Goal: Navigation & Orientation: Find specific page/section

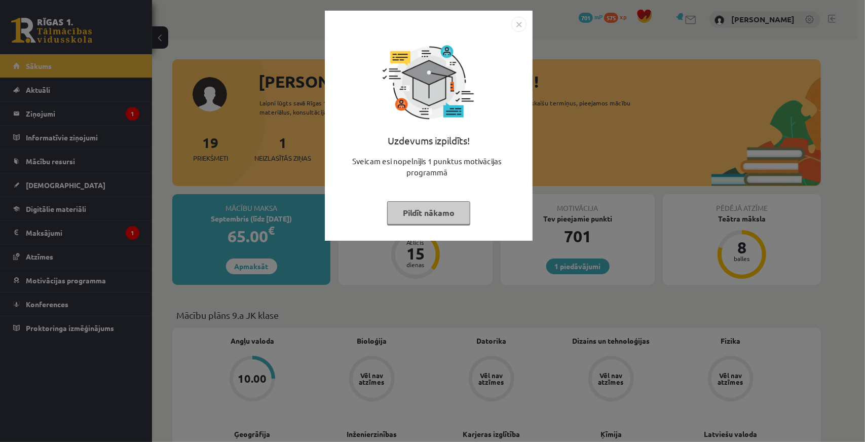
click at [476, 280] on div "Uzdevums izpildīts! Sveicam esi nopelnījis 1 punktus motivācijas programmā Pild…" at bounding box center [432, 221] width 865 height 442
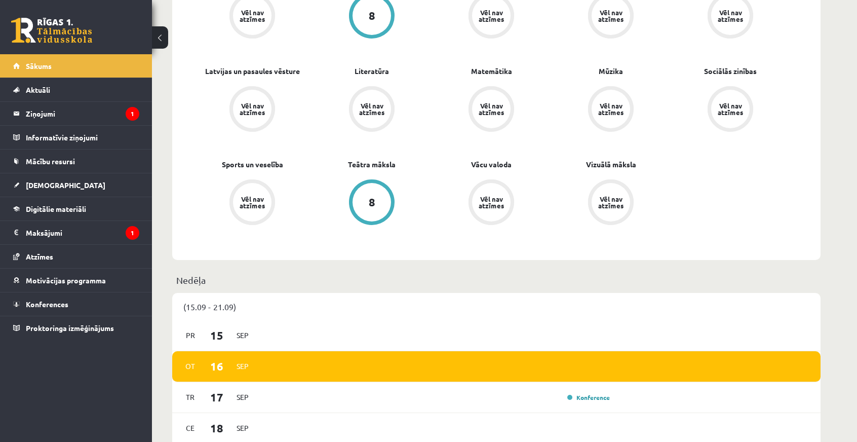
scroll to position [608, 0]
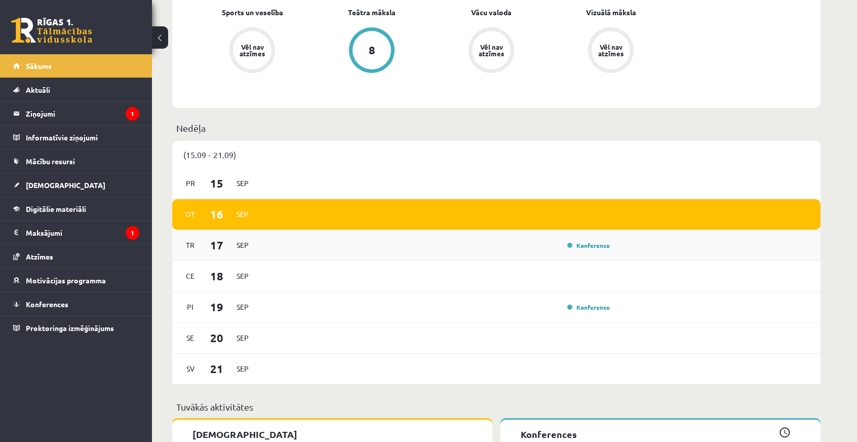
click at [241, 252] on span "Sep" at bounding box center [242, 245] width 21 height 16
click at [243, 248] on span "Sep" at bounding box center [242, 245] width 21 height 16
click at [627, 247] on div "[DATE] Konference" at bounding box center [496, 245] width 648 height 31
click at [601, 242] on link "Konference" at bounding box center [588, 245] width 43 height 8
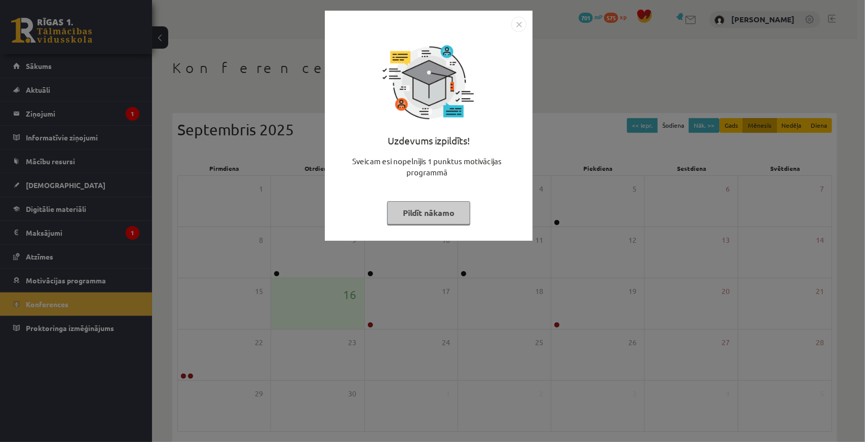
click at [517, 25] on img "Close" at bounding box center [518, 24] width 15 height 15
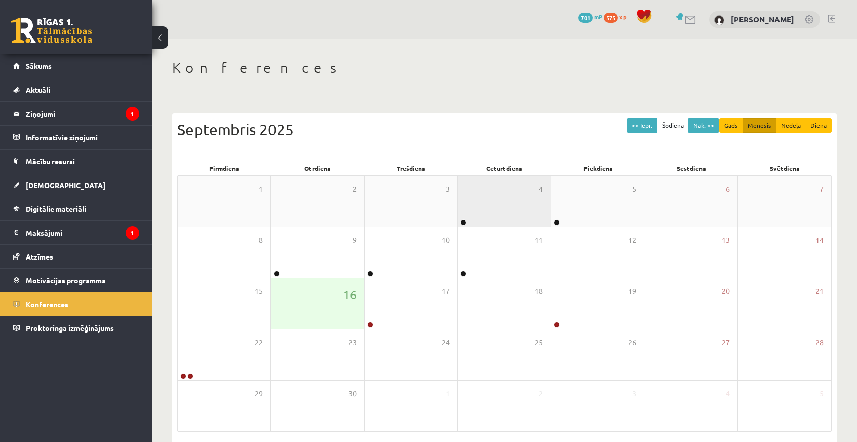
scroll to position [41, 0]
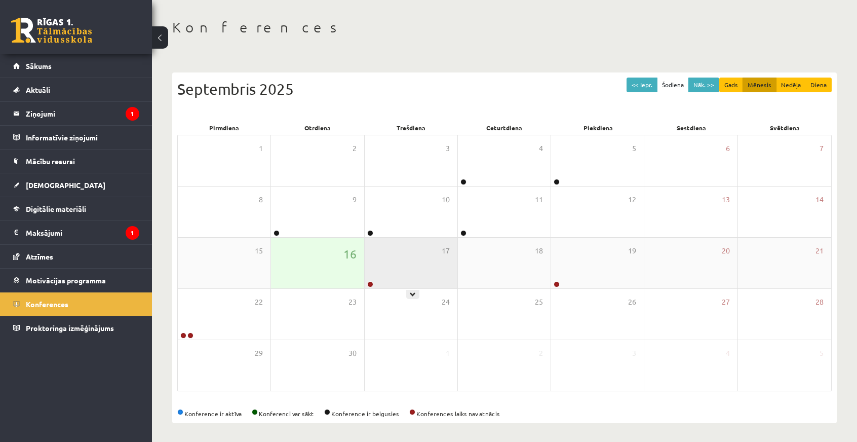
click at [384, 279] on div "17" at bounding box center [411, 263] width 93 height 51
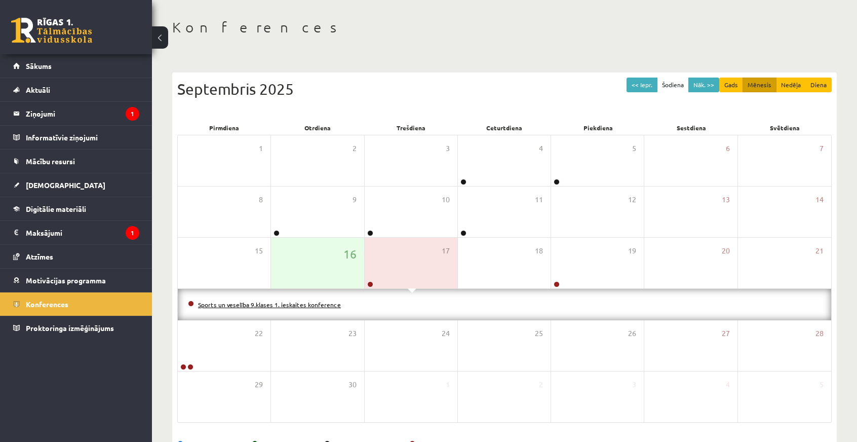
click at [299, 305] on link "Sports un veselība 9.klases 1. ieskaites konference" at bounding box center [269, 304] width 143 height 8
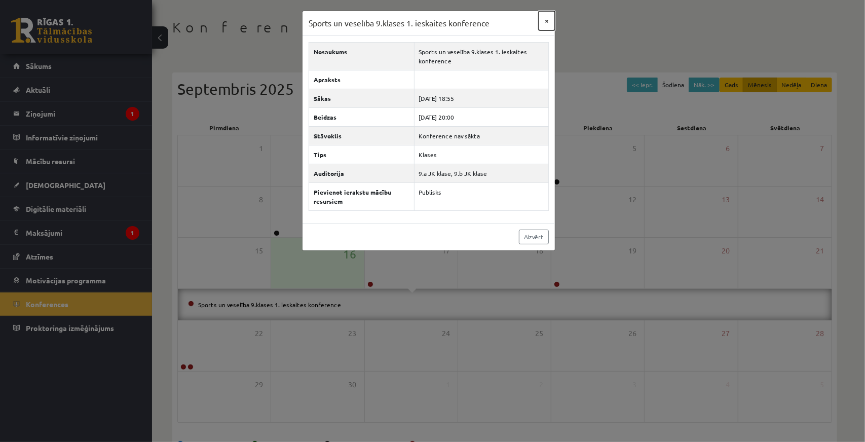
click at [549, 23] on button "×" at bounding box center [546, 20] width 16 height 19
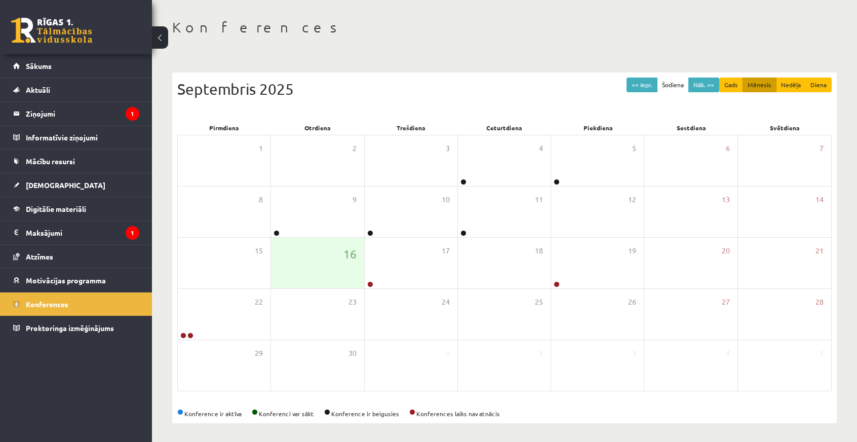
click at [160, 38] on button at bounding box center [160, 37] width 16 height 22
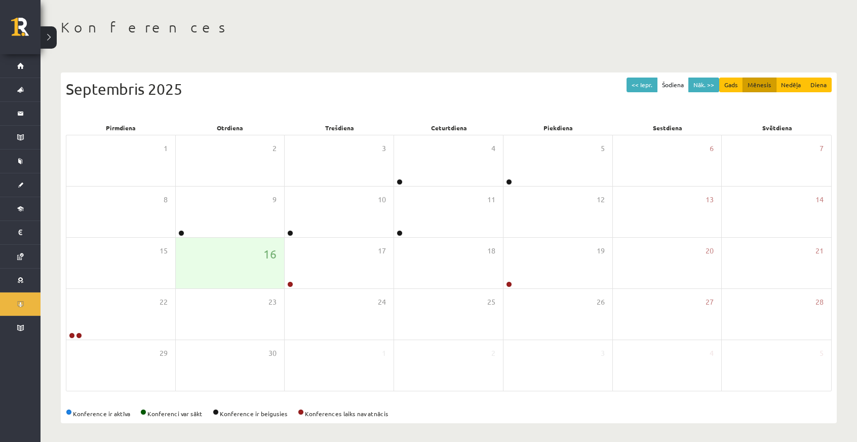
click at [57, 42] on div "Konferences << Iepr. Šodiena Nāk. >> Gads Mēnesis Nedēļa Diena Septembris 2025 …" at bounding box center [449, 220] width 817 height 445
click at [54, 39] on button at bounding box center [49, 37] width 16 height 22
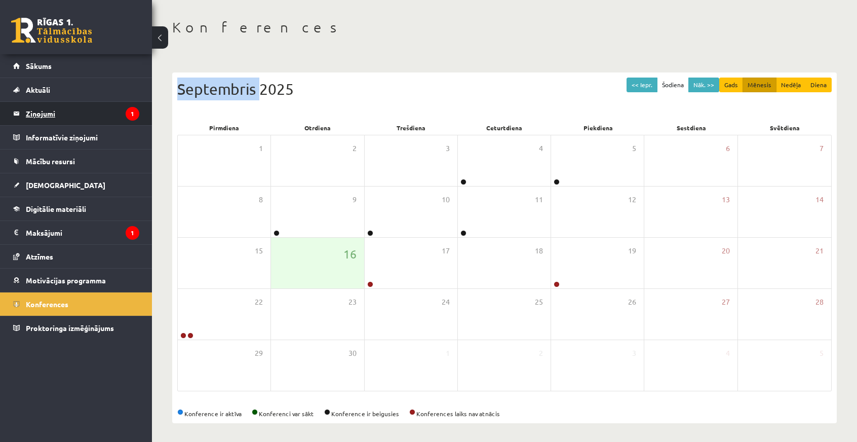
click at [67, 113] on legend "Ziņojumi 1" at bounding box center [82, 113] width 113 height 23
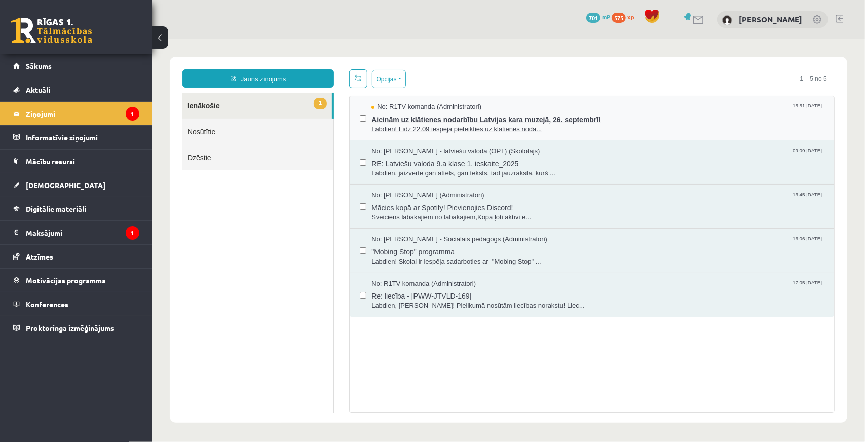
click at [412, 119] on span "Aicinām uz klātienes nodarbību Latvijas kara muzejā, 26. septembrī!" at bounding box center [597, 117] width 452 height 13
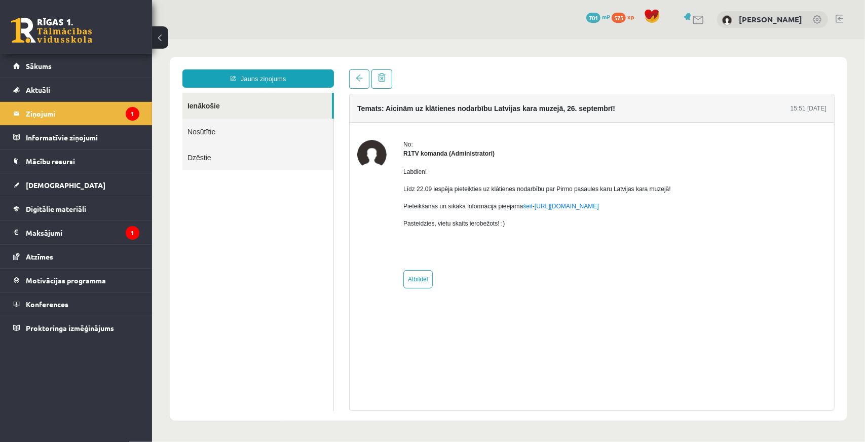
click at [44, 384] on div "0 Dāvanas 701 mP 575 xp Marks Eilers Bušs Sākums Aktuāli Kā mācīties eSKOLĀ Kon…" at bounding box center [76, 221] width 152 height 442
click at [44, 306] on span "Konferences" at bounding box center [47, 303] width 43 height 9
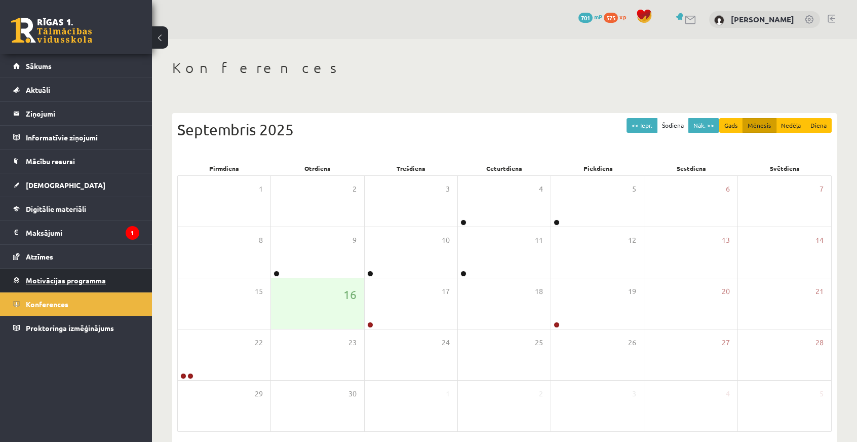
click at [48, 274] on link "Motivācijas programma" at bounding box center [76, 279] width 126 height 23
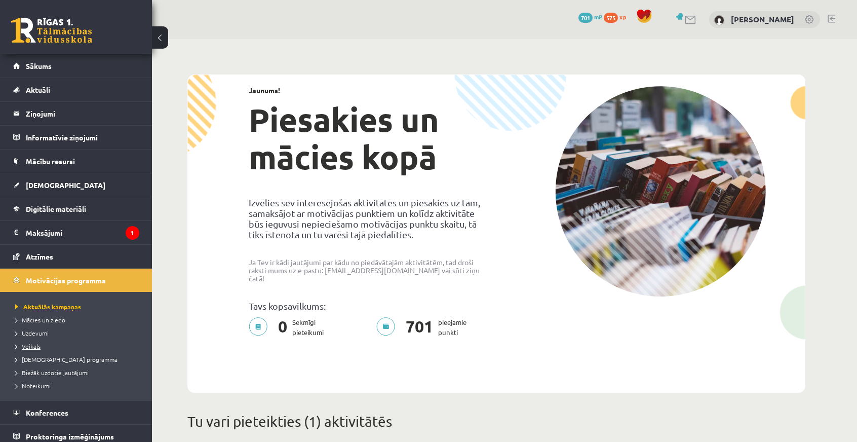
click at [28, 346] on span "Veikals" at bounding box center [27, 346] width 25 height 8
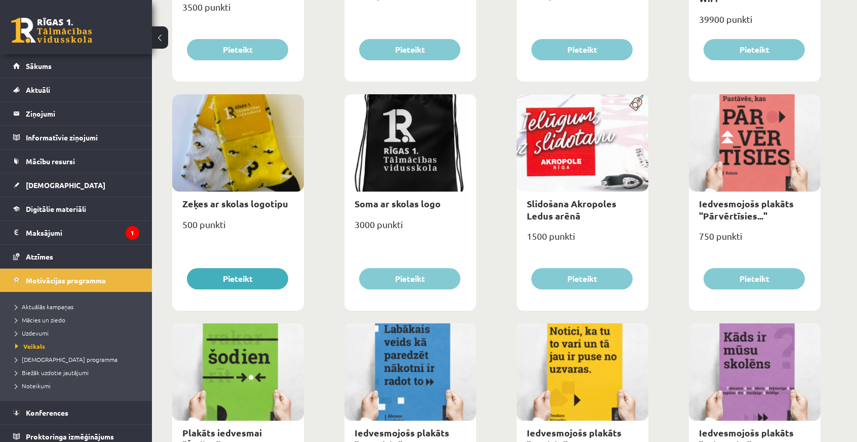
scroll to position [507, 0]
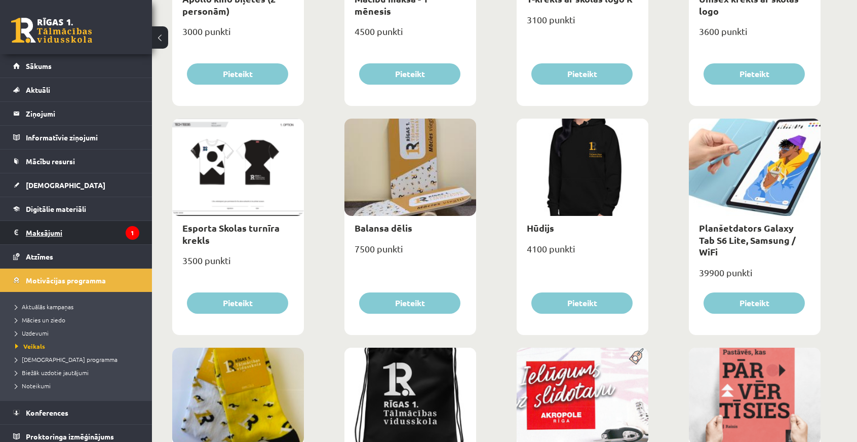
click at [44, 233] on legend "Maksājumi 1" at bounding box center [82, 232] width 113 height 23
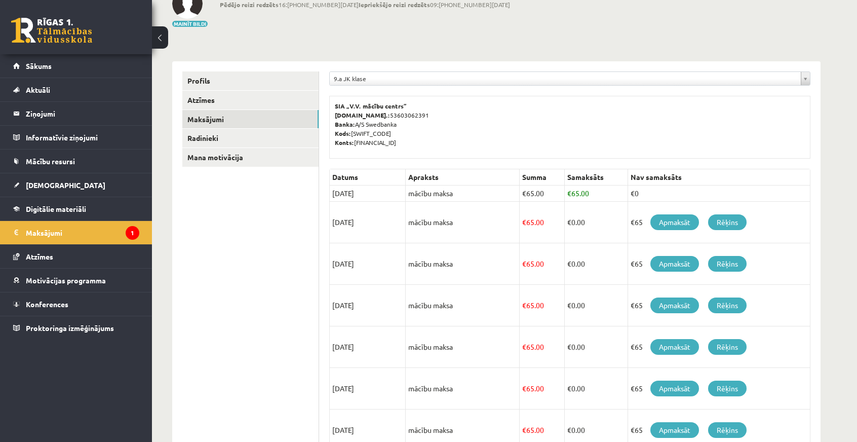
scroll to position [20, 0]
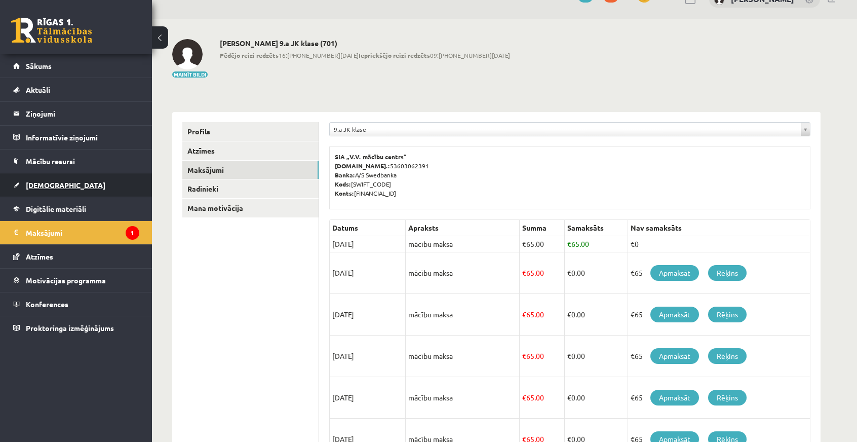
click at [49, 181] on span "[DEMOGRAPHIC_DATA]" at bounding box center [66, 184] width 80 height 9
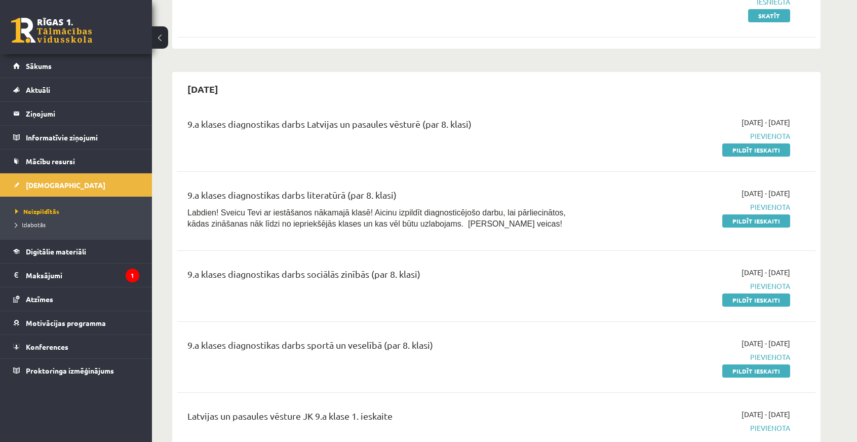
scroll to position [355, 0]
